Goal: Transaction & Acquisition: Purchase product/service

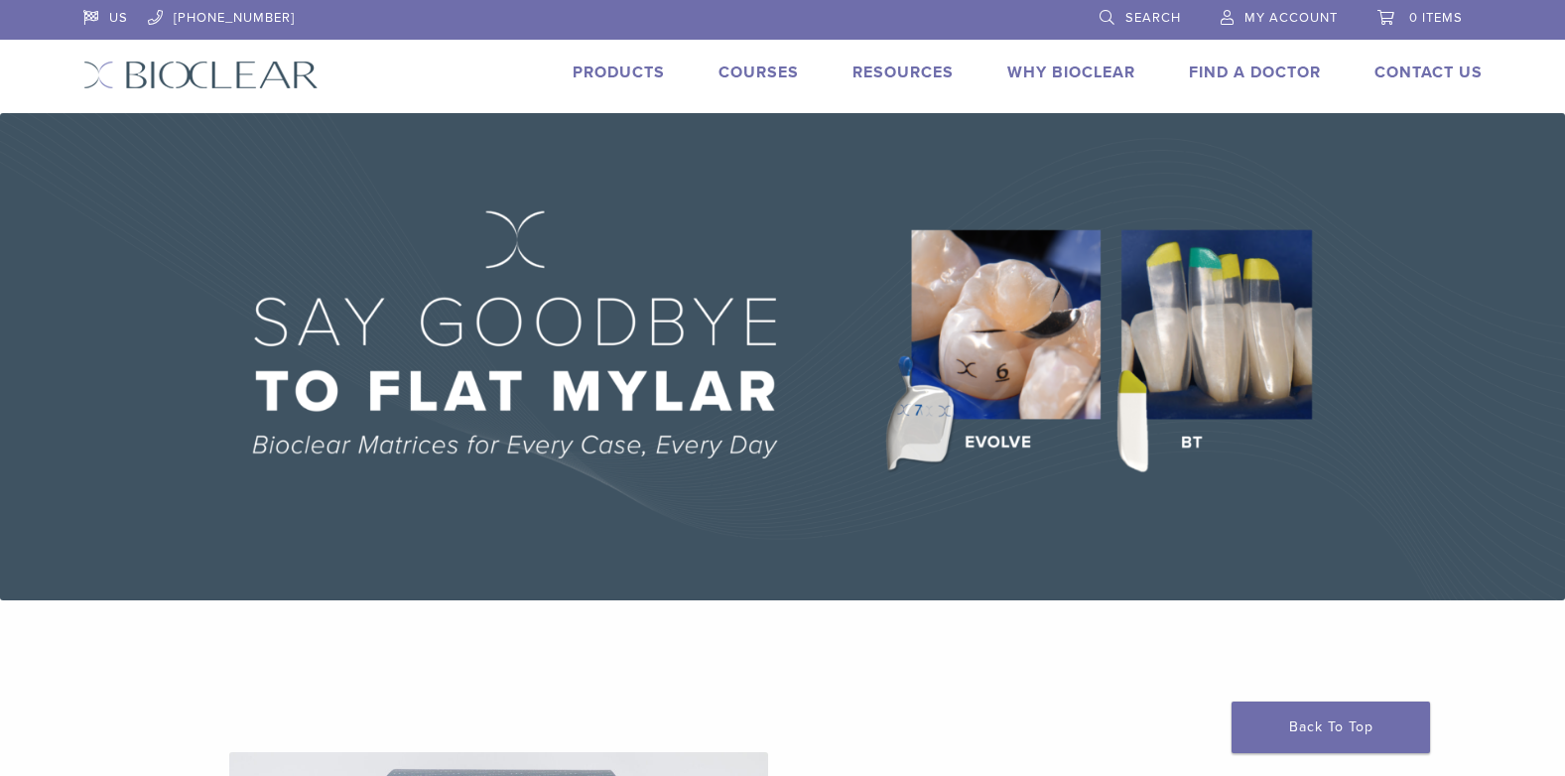
click at [594, 64] on link "Products" at bounding box center [619, 73] width 92 height 20
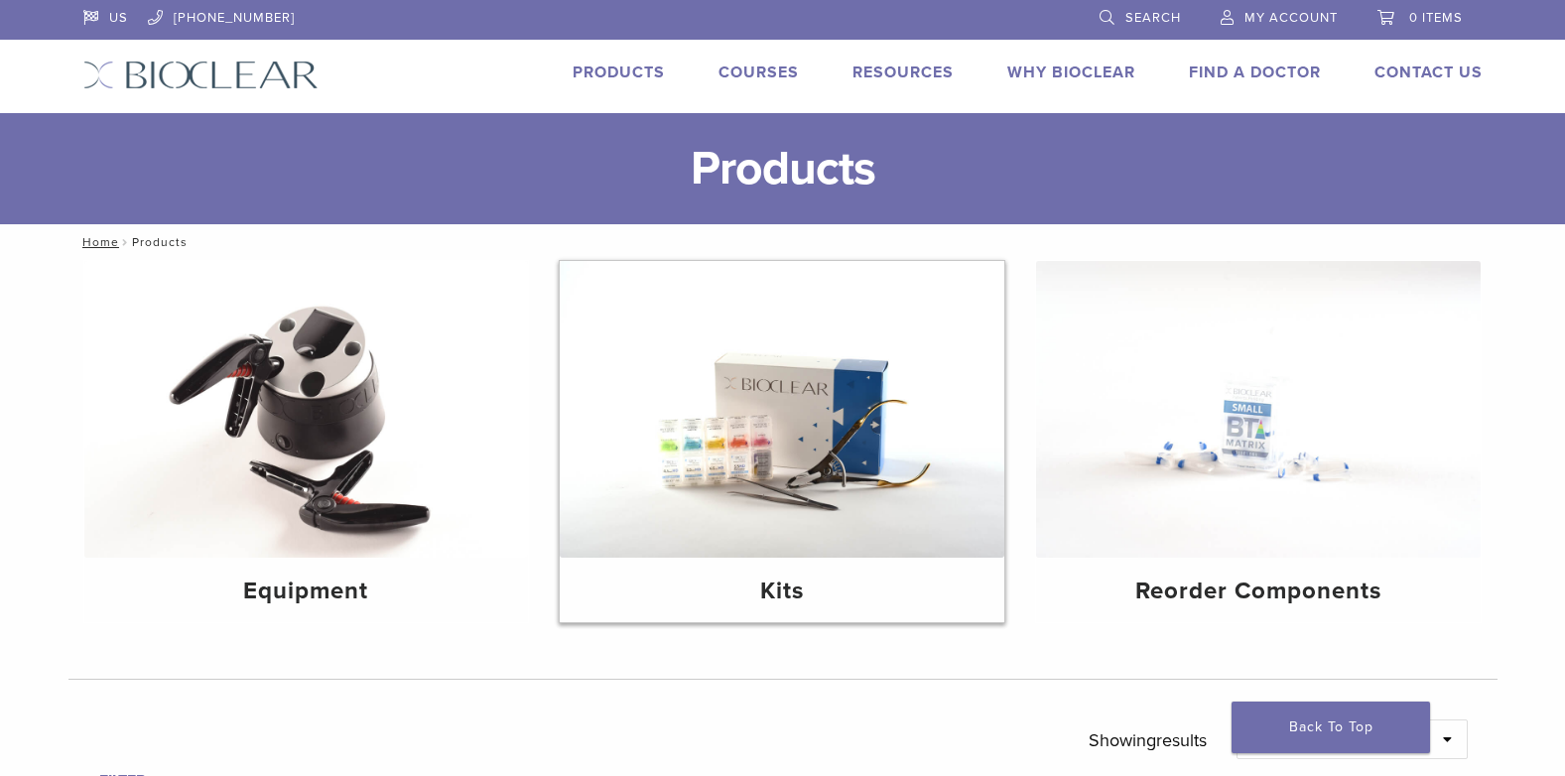
click at [806, 499] on img at bounding box center [782, 409] width 445 height 297
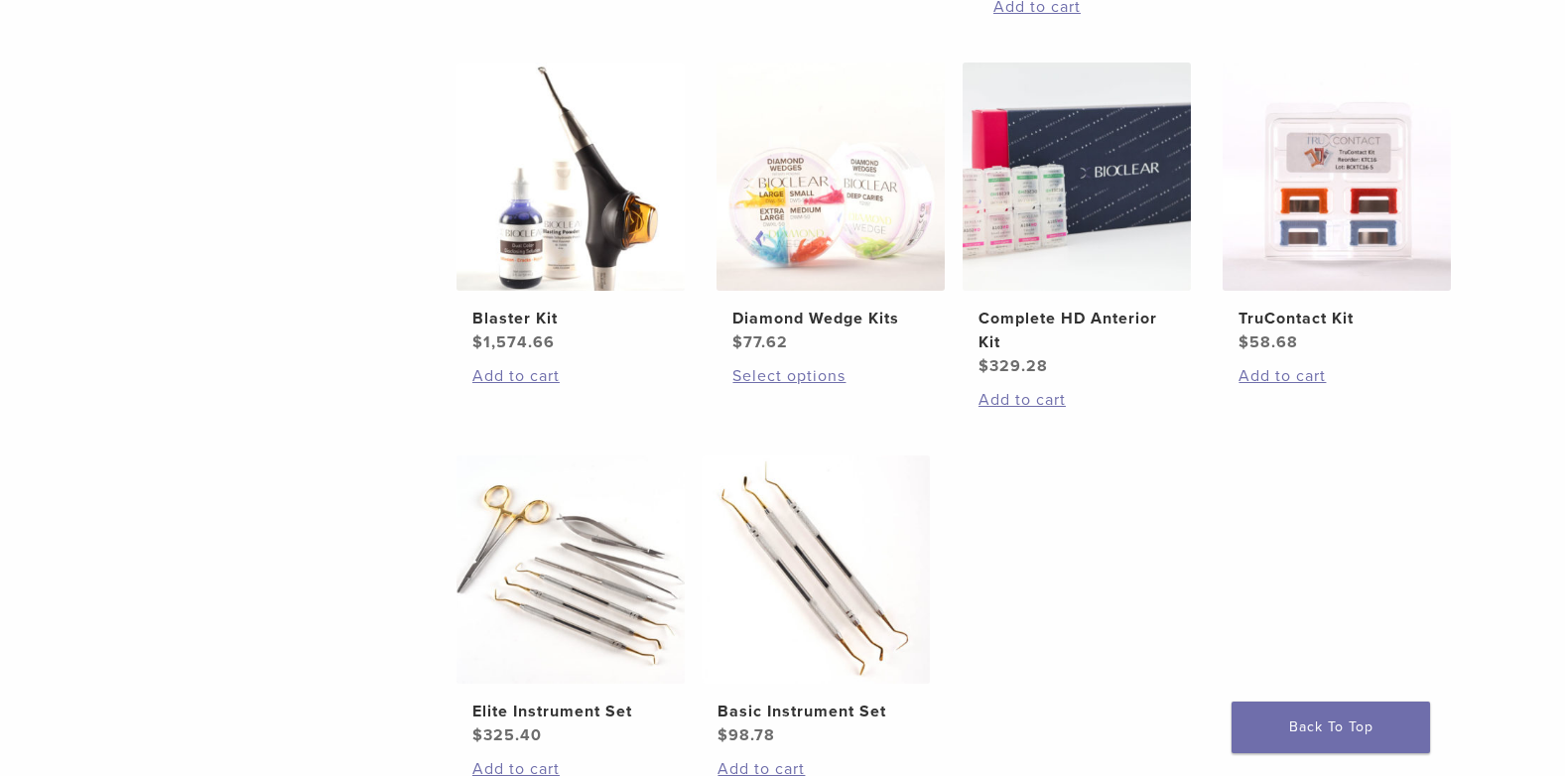
scroll to position [794, 0]
